Goal: Task Accomplishment & Management: Manage account settings

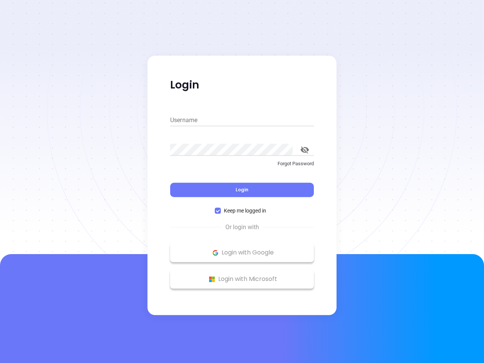
click at [242, 181] on div "Login" at bounding box center [242, 184] width 144 height 23
click at [242, 120] on input "Username" at bounding box center [242, 120] width 144 height 12
click at [305, 150] on icon "toggle password visibility" at bounding box center [304, 149] width 8 height 7
click at [242, 190] on span "Login" at bounding box center [241, 189] width 13 height 6
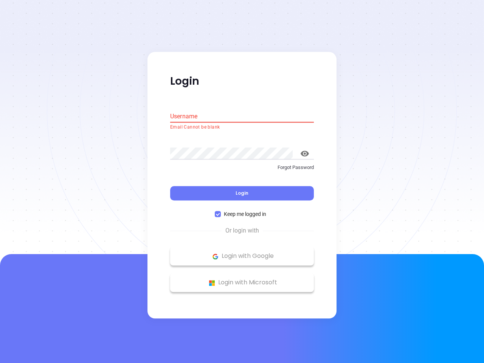
click at [242, 210] on span "Keep me logged in" at bounding box center [245, 214] width 48 height 8
click at [221, 211] on input "Keep me logged in" at bounding box center [218, 214] width 6 height 6
checkbox input "false"
click at [242, 252] on p "Login with Google" at bounding box center [242, 256] width 136 height 11
click at [242, 279] on p "Login with Microsoft" at bounding box center [242, 282] width 136 height 11
